Goal: Navigation & Orientation: Locate item on page

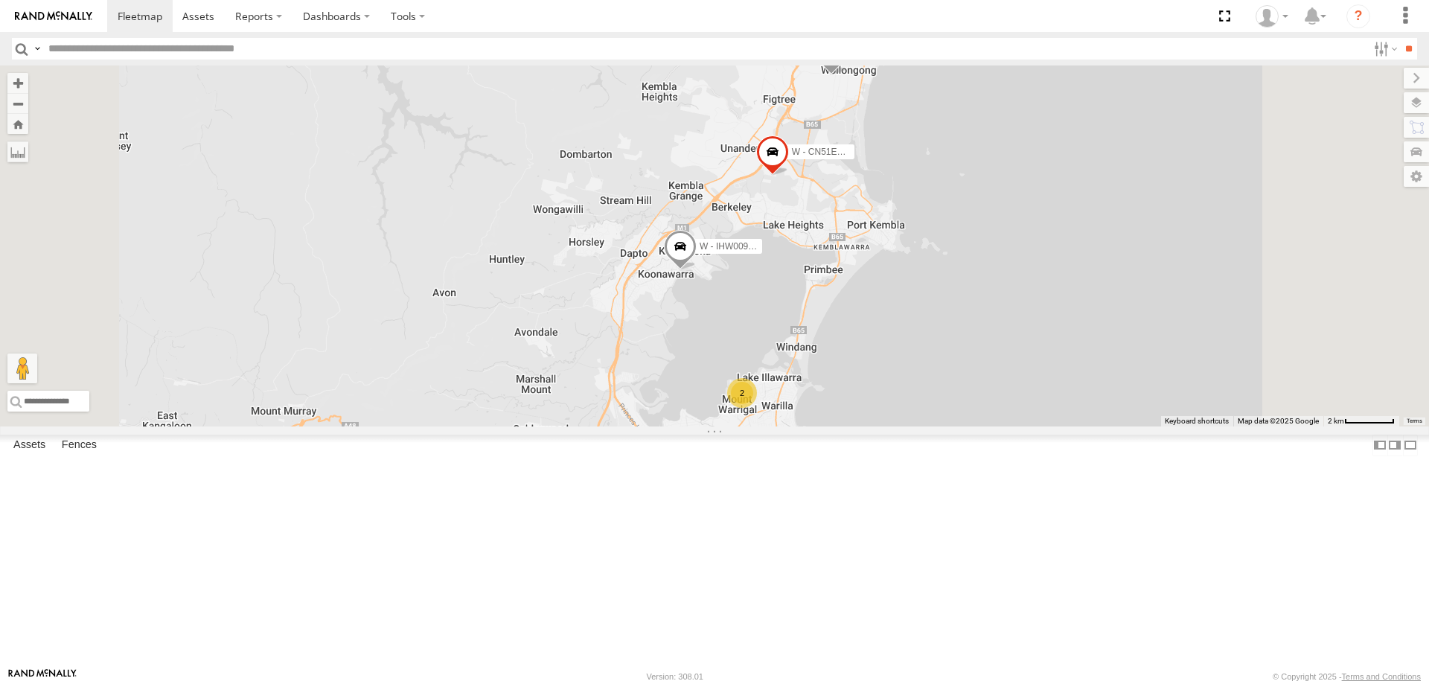
drag, startPoint x: 1111, startPoint y: 546, endPoint x: 1095, endPoint y: 505, distance: 43.8
click at [1113, 426] on div "W - CN51ES - [PERSON_NAME] W - IHW009 - [PERSON_NAME] W - CM32CA - [PERSON_NAME…" at bounding box center [714, 245] width 1429 height 361
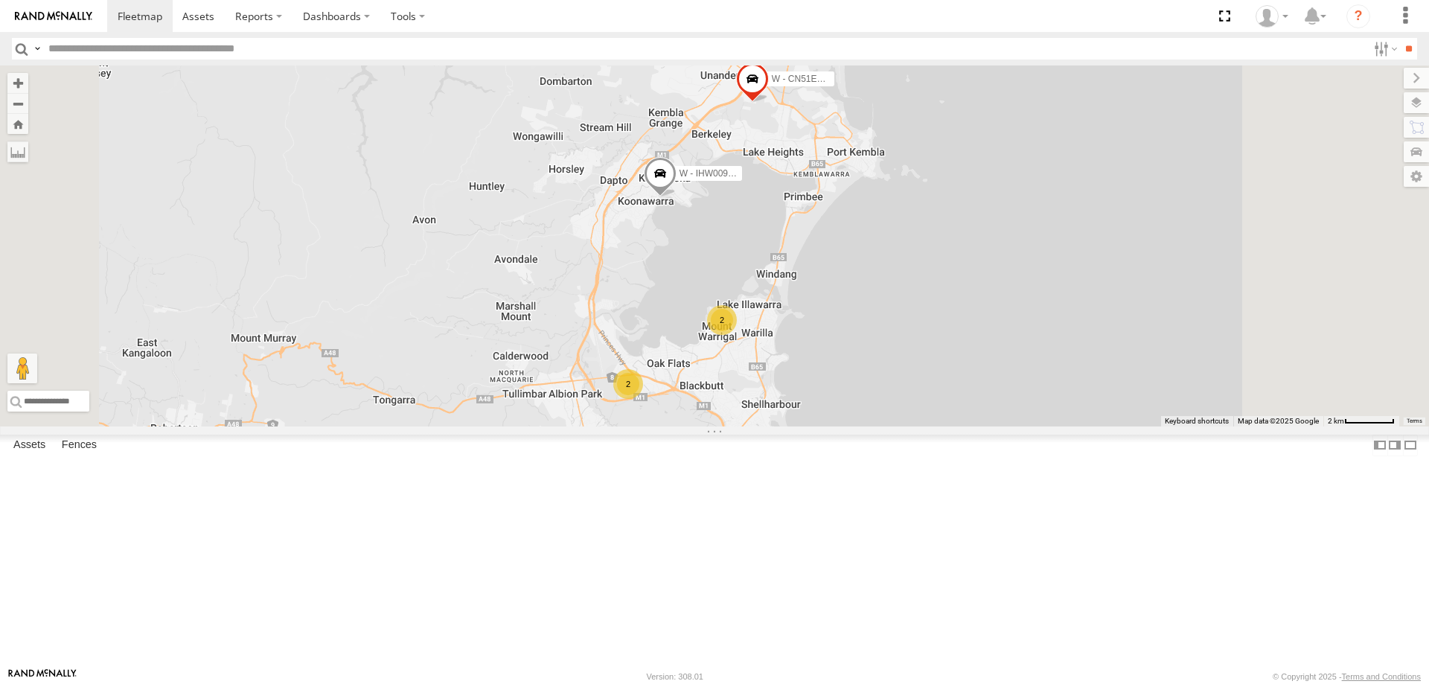
drag, startPoint x: 1202, startPoint y: 394, endPoint x: 1183, endPoint y: 341, distance: 56.0
click at [1184, 341] on div "W - CN51ES - [PERSON_NAME] W - IHW009 - [PERSON_NAME] W - CM32CA - [PERSON_NAME…" at bounding box center [714, 245] width 1429 height 361
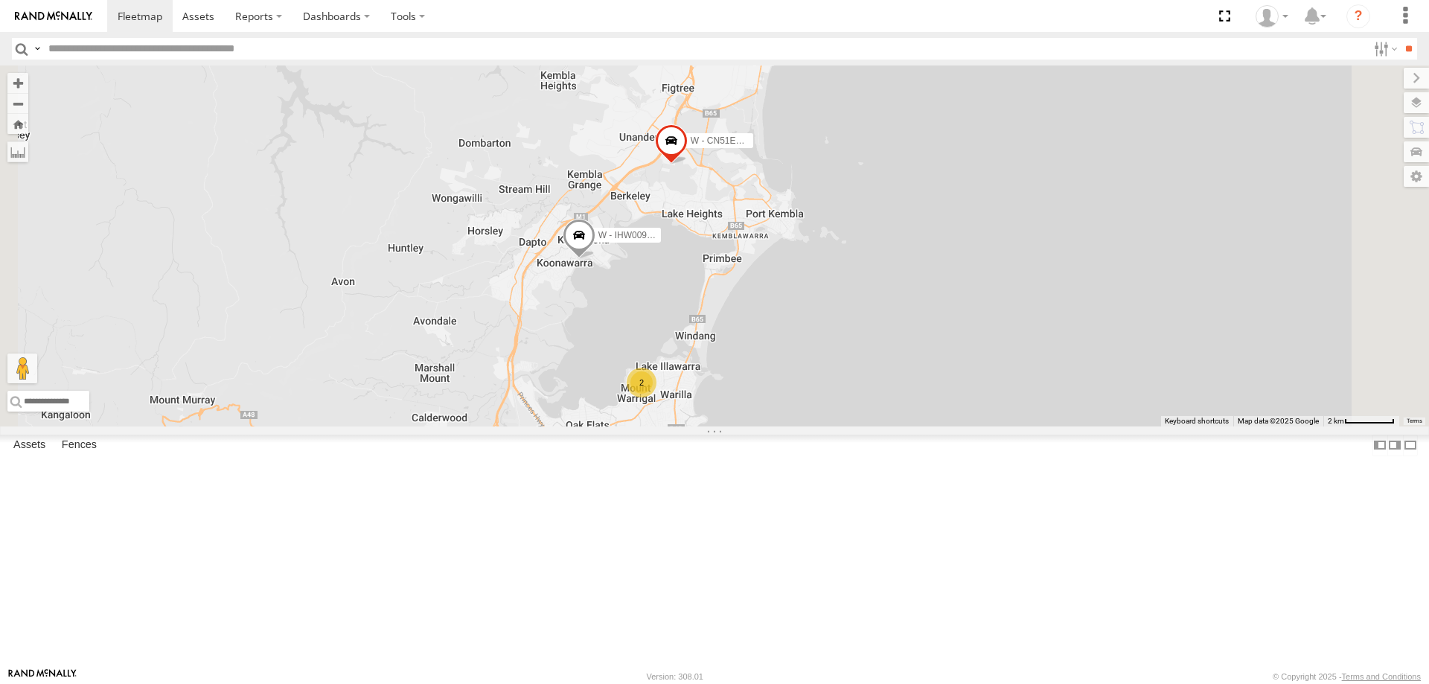
drag, startPoint x: 1026, startPoint y: 450, endPoint x: 1002, endPoint y: 488, distance: 45.1
click at [1010, 426] on div "W - CN51ES - [PERSON_NAME] W - IHW009 - [PERSON_NAME] 2 2" at bounding box center [714, 245] width 1429 height 361
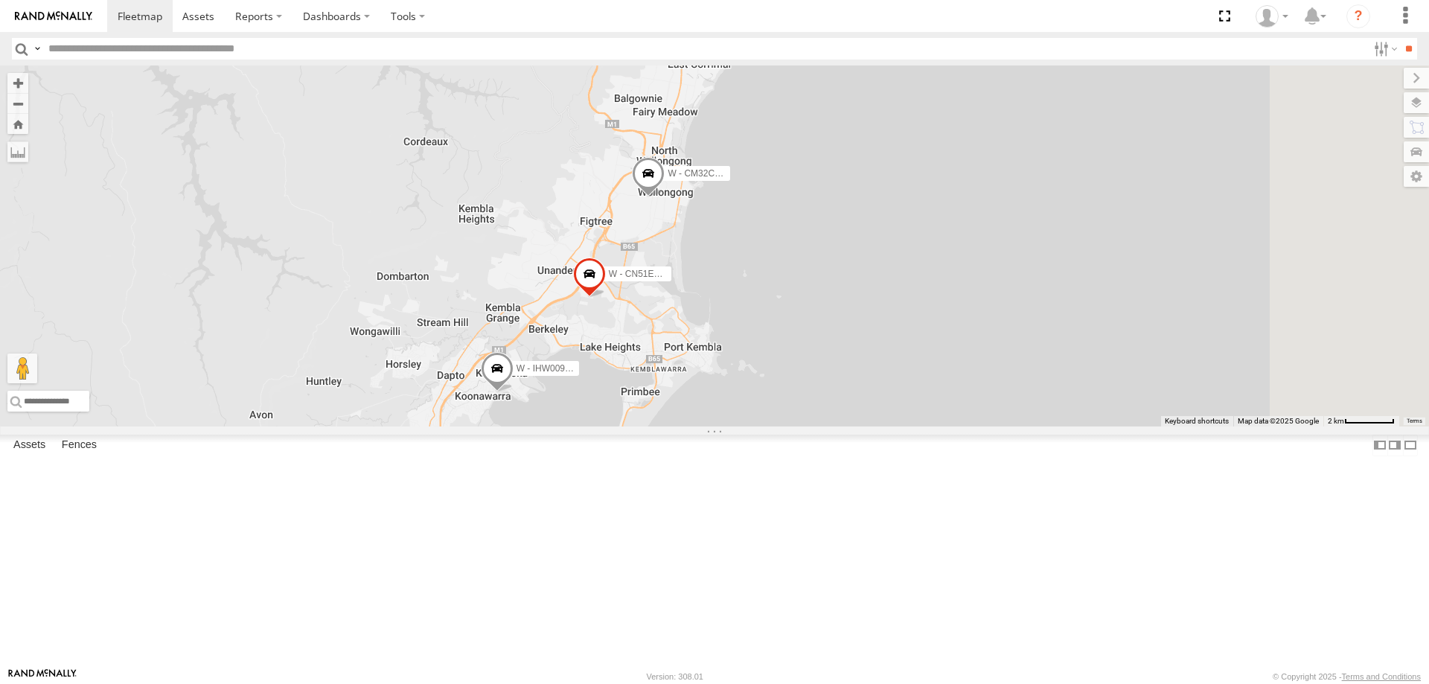
drag, startPoint x: 999, startPoint y: 468, endPoint x: 917, endPoint y: 607, distance: 161.8
click at [917, 426] on div "W - CN51ES - [PERSON_NAME] W - IHW009 - [PERSON_NAME] 2 2 W - CM32CA - [PERSON_…" at bounding box center [714, 245] width 1429 height 361
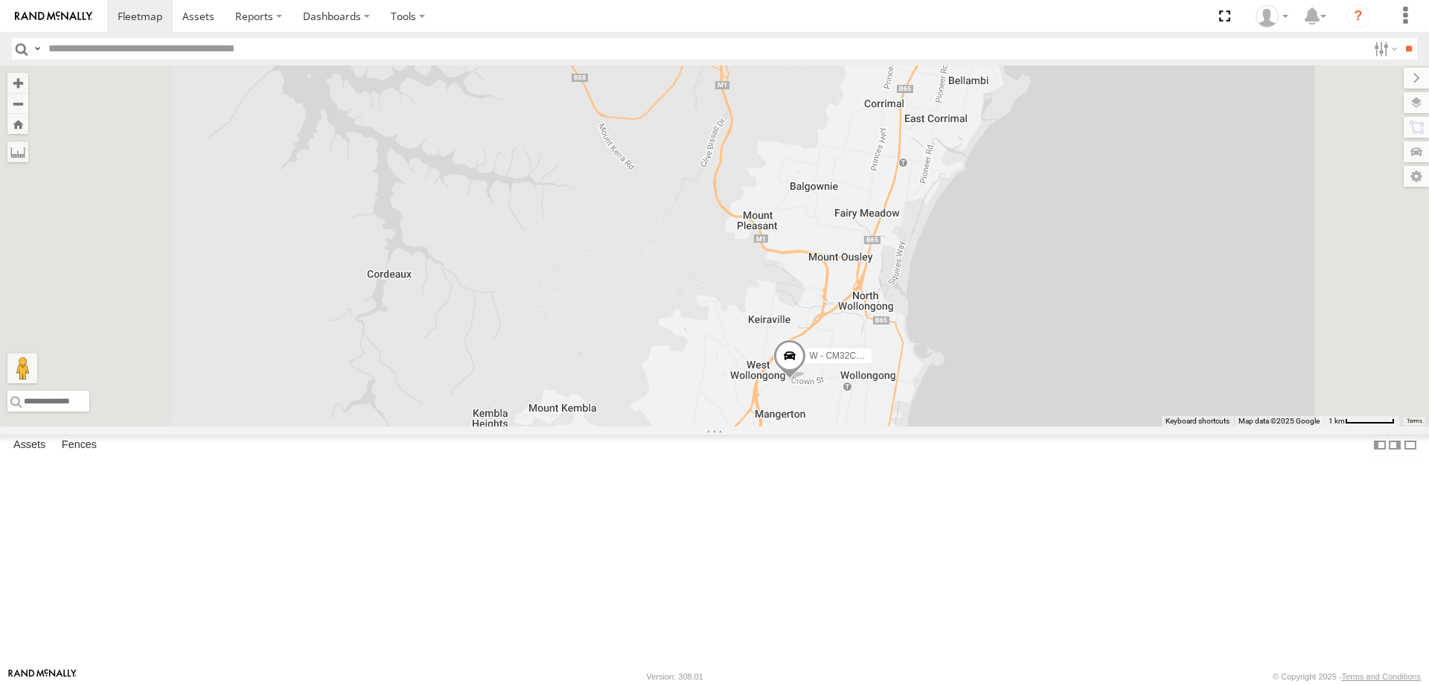
drag, startPoint x: 937, startPoint y: 432, endPoint x: 902, endPoint y: 371, distance: 70.3
click at [903, 371] on div "W - CM32CA - [PERSON_NAME]" at bounding box center [714, 245] width 1429 height 361
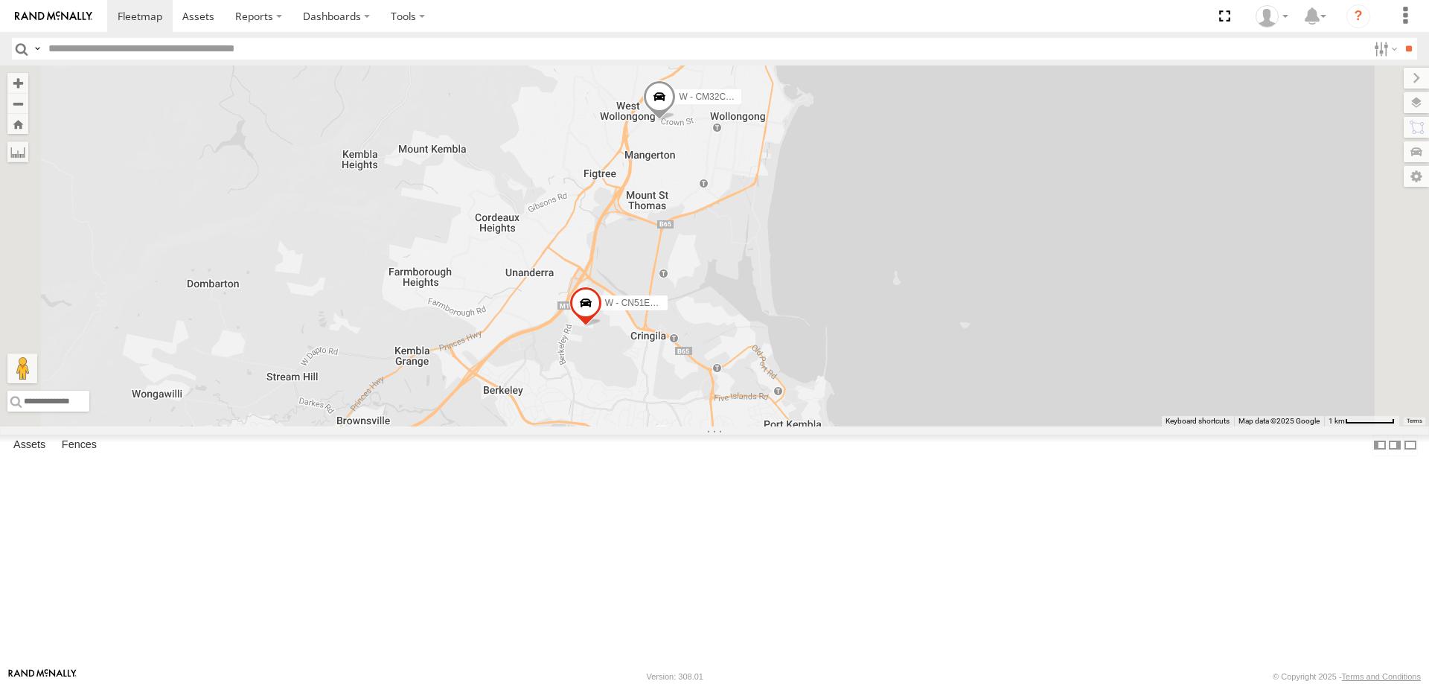
drag, startPoint x: 1040, startPoint y: 490, endPoint x: 1004, endPoint y: 425, distance: 73.9
click at [1028, 426] on div "W - CM32CA - [PERSON_NAME] W - CN51ES - [PERSON_NAME] W - IHW009 - [PERSON_NAME]" at bounding box center [714, 245] width 1429 height 361
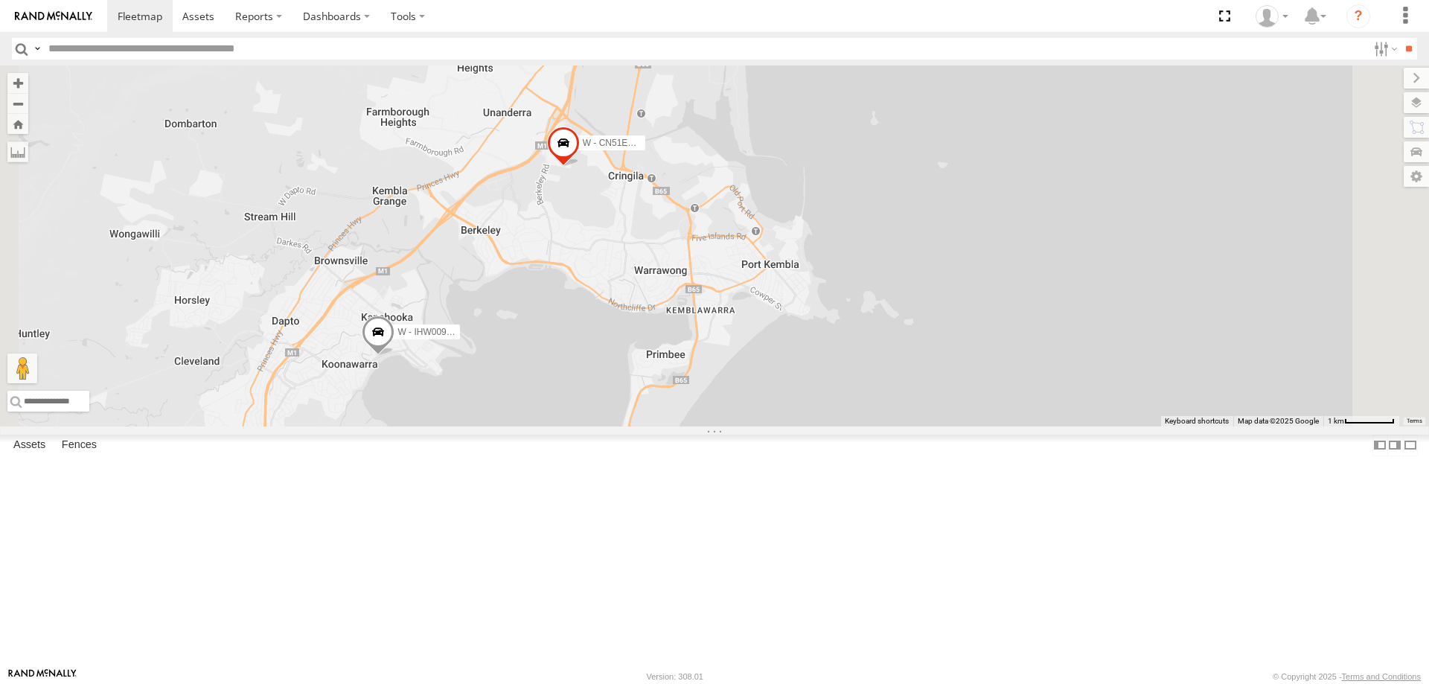
drag, startPoint x: 980, startPoint y: 513, endPoint x: 980, endPoint y: 459, distance: 53.6
click at [980, 426] on div "W - CM32CA - [PERSON_NAME] W - CN51ES - [PERSON_NAME] W - IHW009 - [PERSON_NAME]" at bounding box center [714, 245] width 1429 height 361
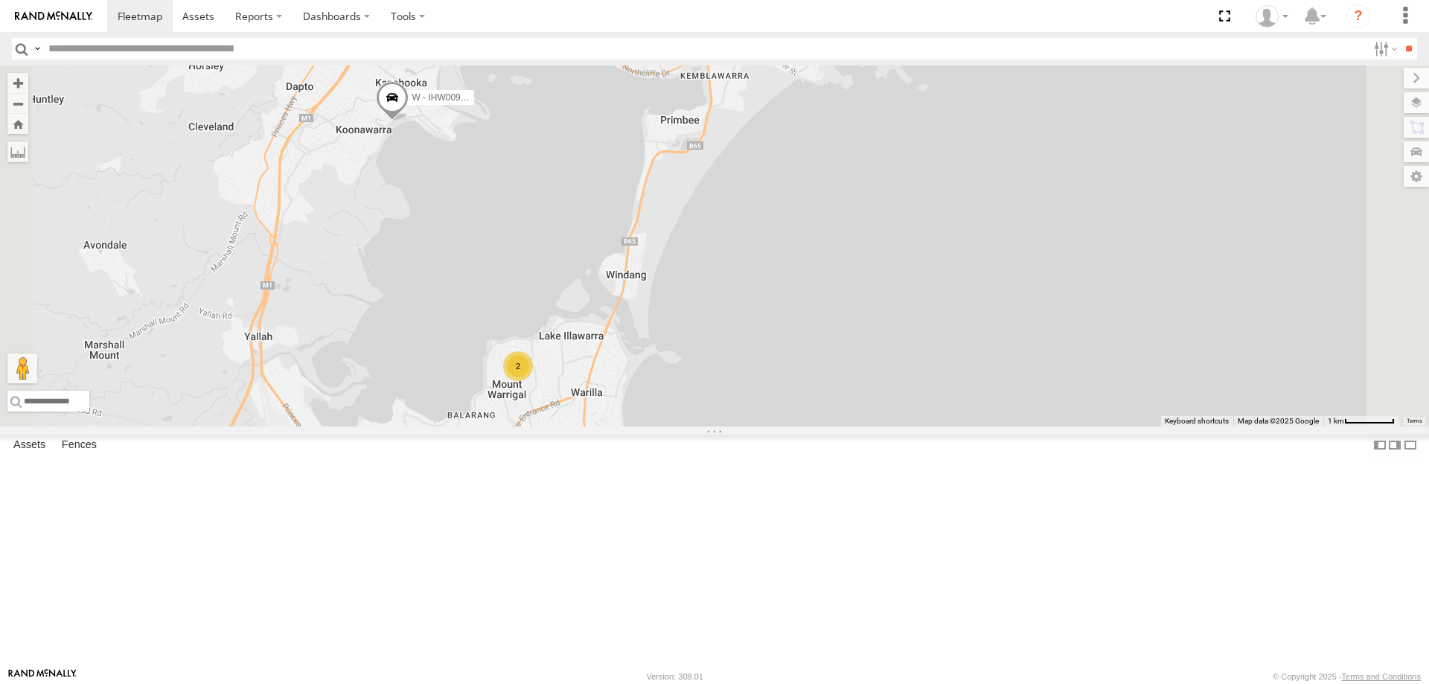
drag, startPoint x: 960, startPoint y: 464, endPoint x: 960, endPoint y: 395, distance: 68.5
click at [960, 404] on div "W - CM32CA - [PERSON_NAME] W - CN51ES - [PERSON_NAME] W - IHW009 - [PERSON_NAME…" at bounding box center [714, 245] width 1429 height 361
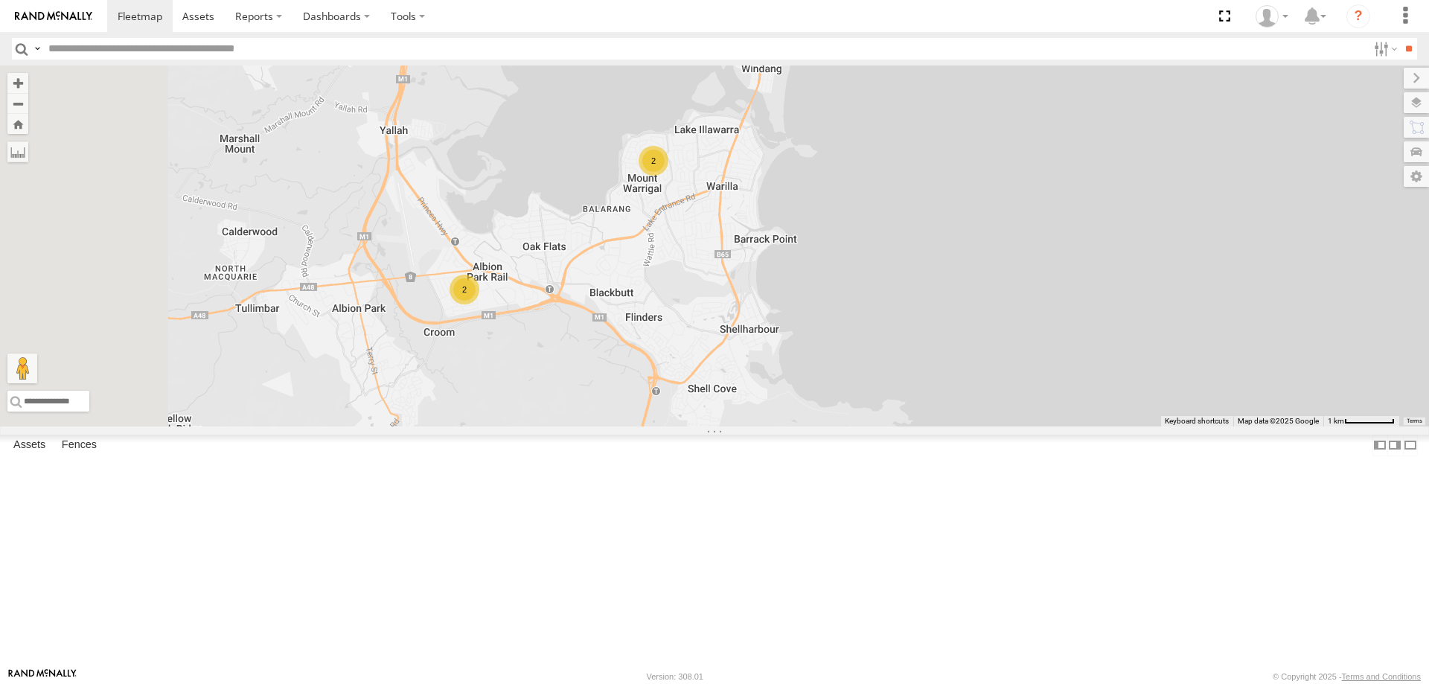
drag, startPoint x: 950, startPoint y: 439, endPoint x: 1062, endPoint y: 434, distance: 112.5
click at [1062, 426] on div "W - CM32CA - [PERSON_NAME] W - CN51ES - [PERSON_NAME] W - IHW009 - [PERSON_NAME…" at bounding box center [714, 245] width 1429 height 361
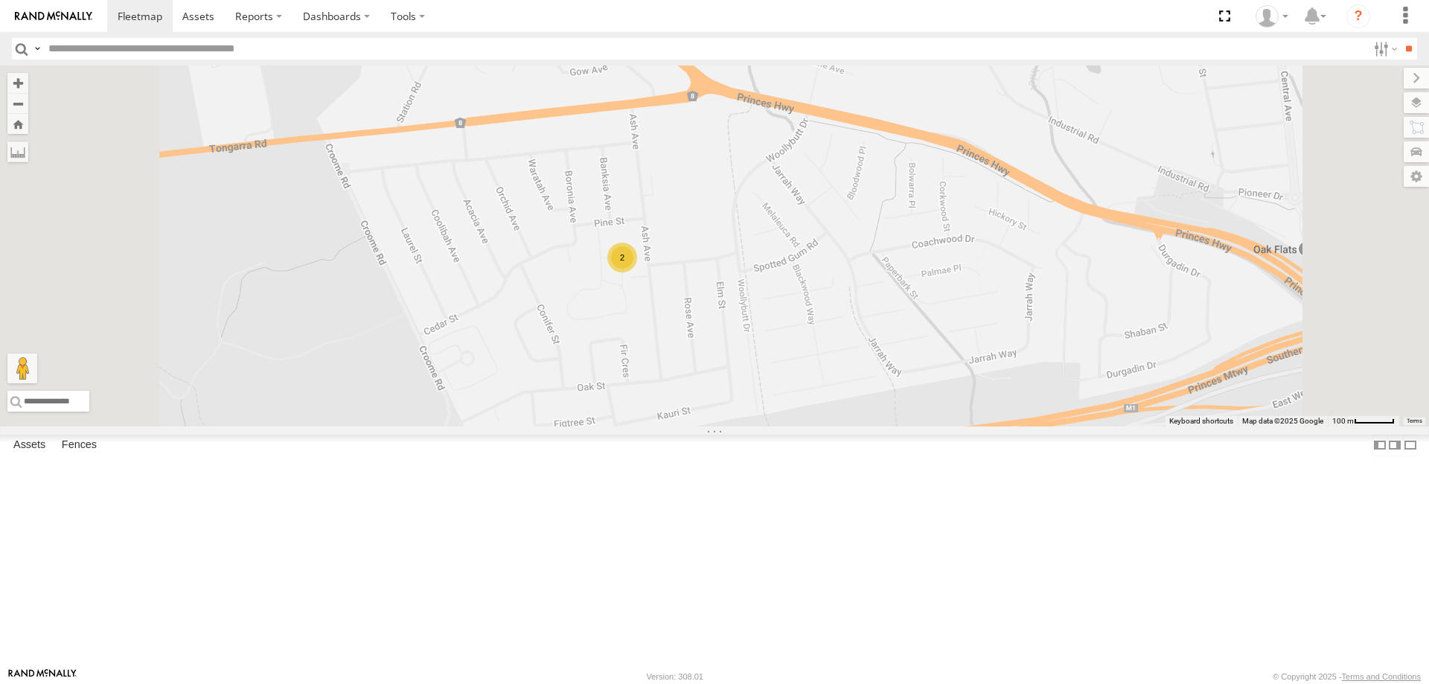
drag, startPoint x: 1025, startPoint y: 364, endPoint x: 702, endPoint y: 405, distance: 325.6
click at [702, 405] on div "W - CM32CA - [PERSON_NAME] W - CN51ES - [PERSON_NAME] W - IHW009 - [PERSON_NAME…" at bounding box center [714, 245] width 1429 height 361
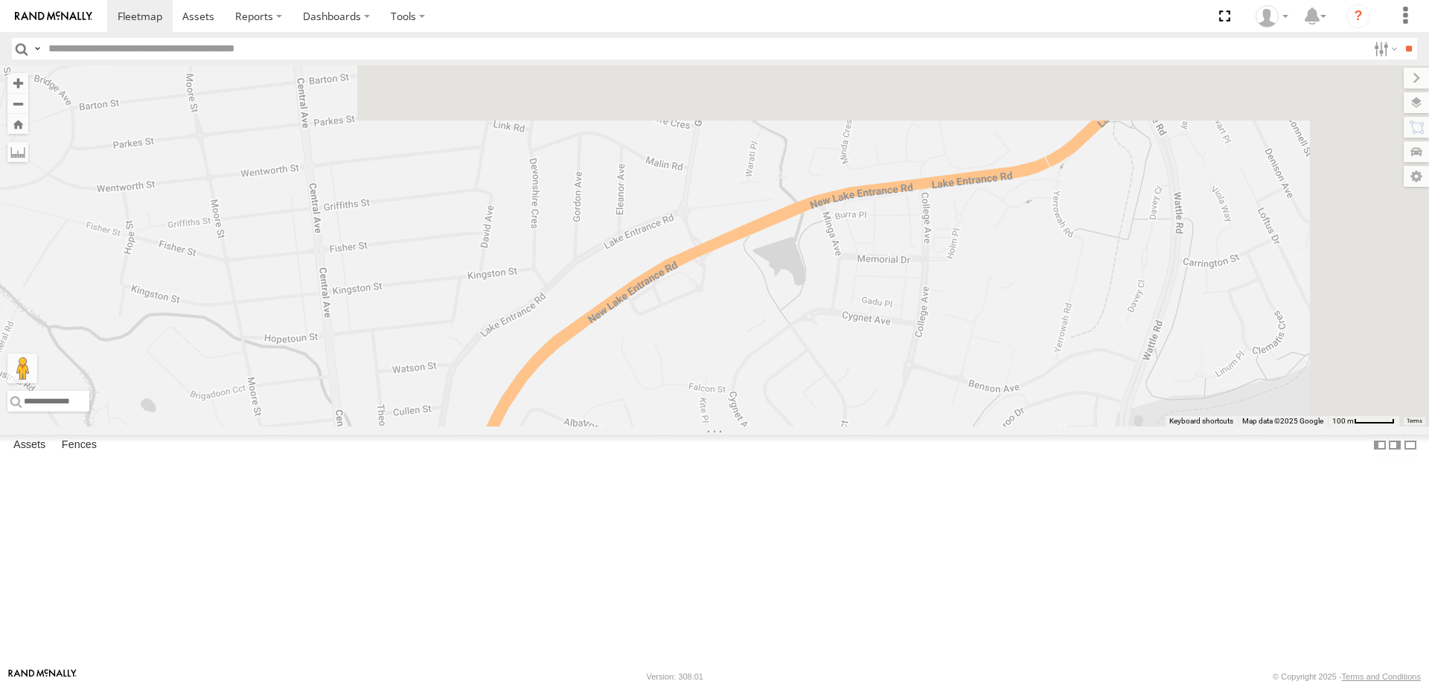
drag, startPoint x: 959, startPoint y: 458, endPoint x: 927, endPoint y: 543, distance: 90.7
click at [927, 426] on div "W - CM32CA - [PERSON_NAME] W - CN51ES - [PERSON_NAME] W - IHW009 - [PERSON_NAME…" at bounding box center [714, 245] width 1429 height 361
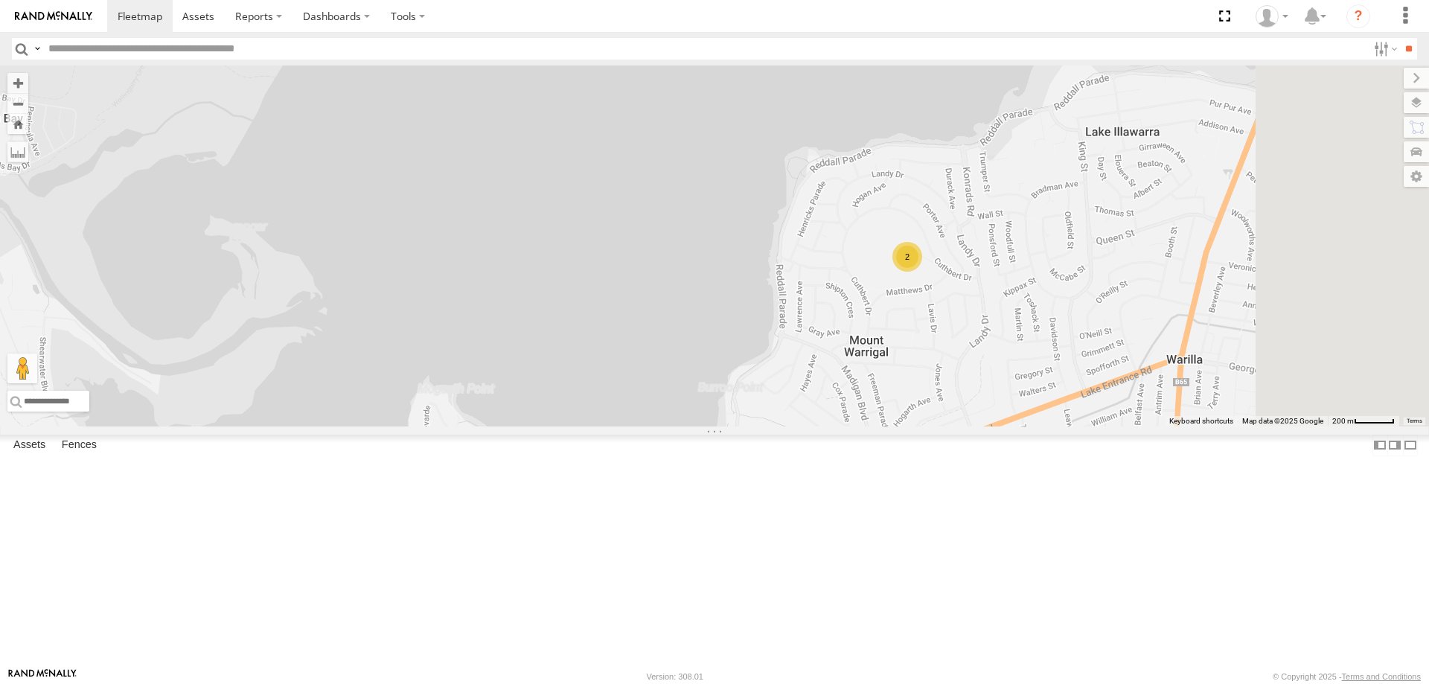
drag, startPoint x: 1287, startPoint y: 362, endPoint x: 1208, endPoint y: 548, distance: 202.1
click at [1208, 426] on div "W - CM32CA - [PERSON_NAME] W - CN51ES - [PERSON_NAME] W - IHW009 - [PERSON_NAME…" at bounding box center [714, 245] width 1429 height 361
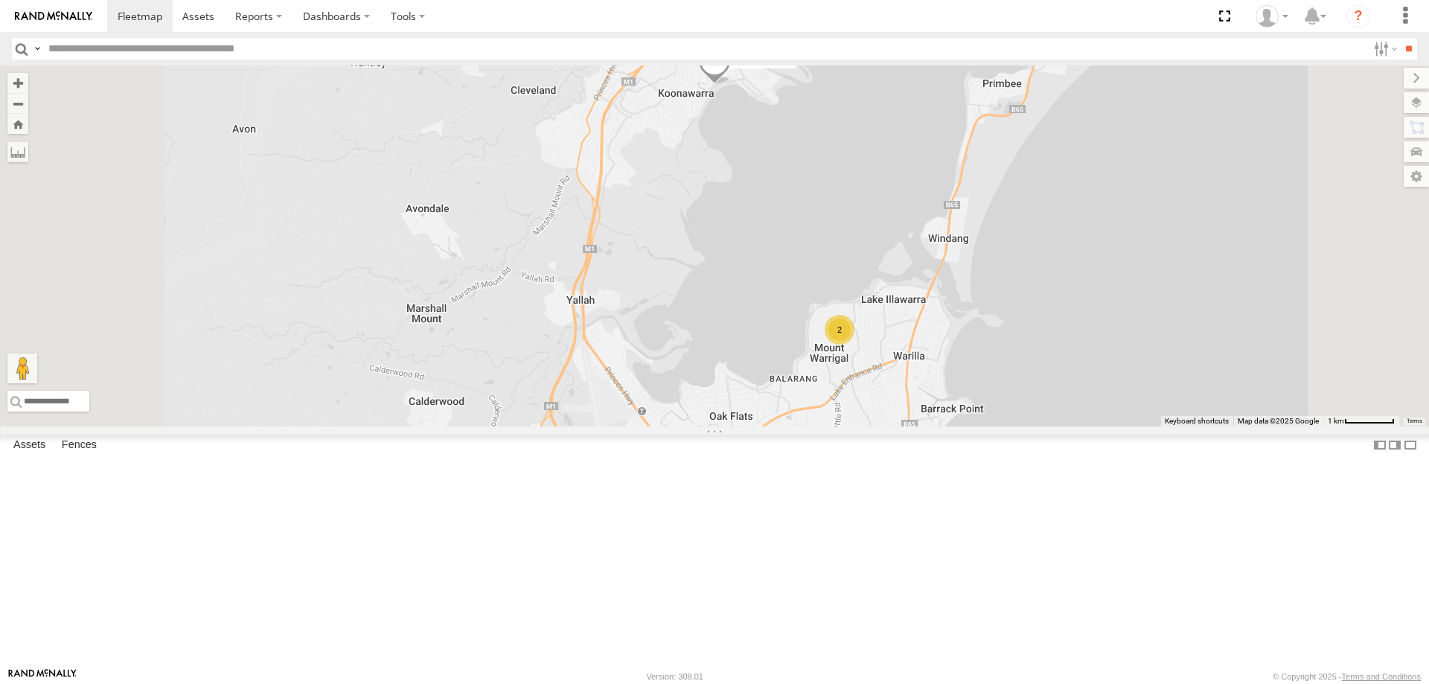
click at [978, 426] on div "W - CM32CA - [PERSON_NAME] W - CN51ES - [PERSON_NAME] W - IHW009 - [PERSON_NAME…" at bounding box center [714, 245] width 1429 height 361
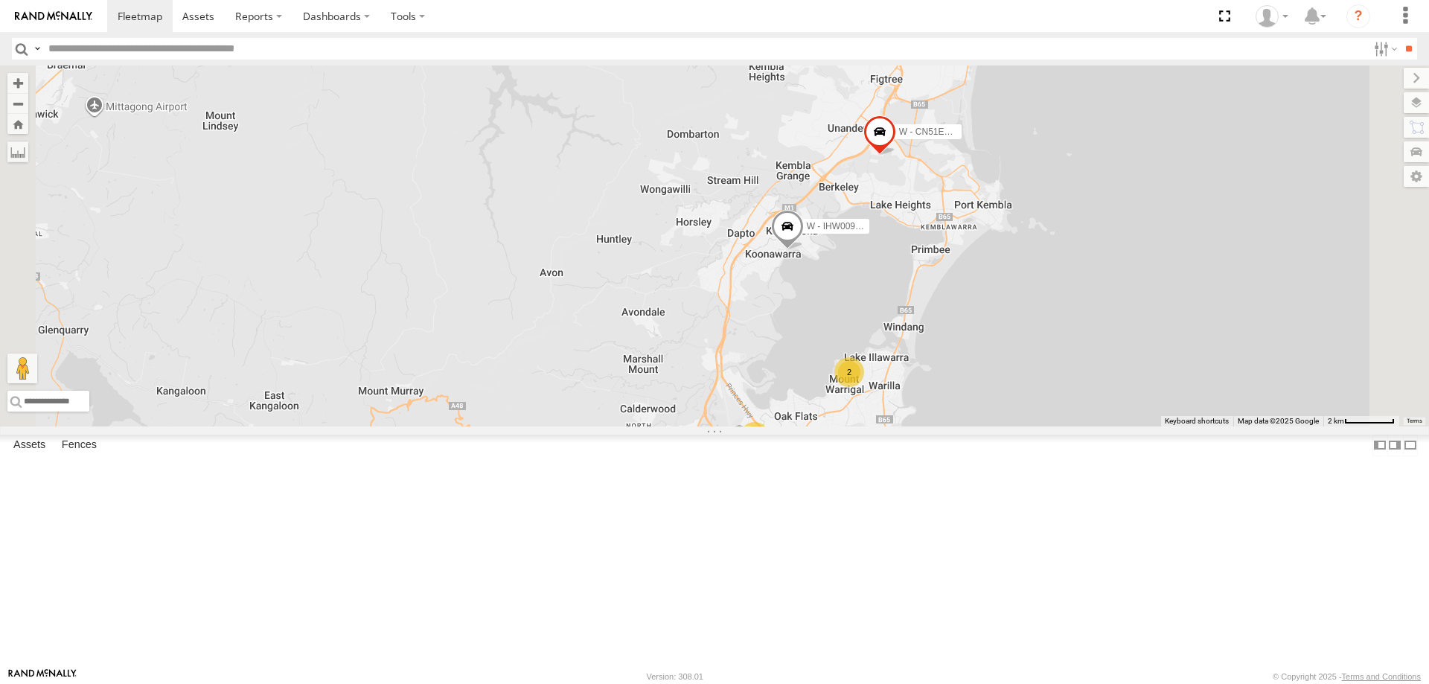
drag, startPoint x: 1369, startPoint y: 458, endPoint x: 1299, endPoint y: 492, distance: 77.2
click at [1299, 426] on div "W - CM32CA - [PERSON_NAME] W - CN51ES - [PERSON_NAME] W - IHW009 - [PERSON_NAME…" at bounding box center [714, 245] width 1429 height 361
